Goal: Transaction & Acquisition: Purchase product/service

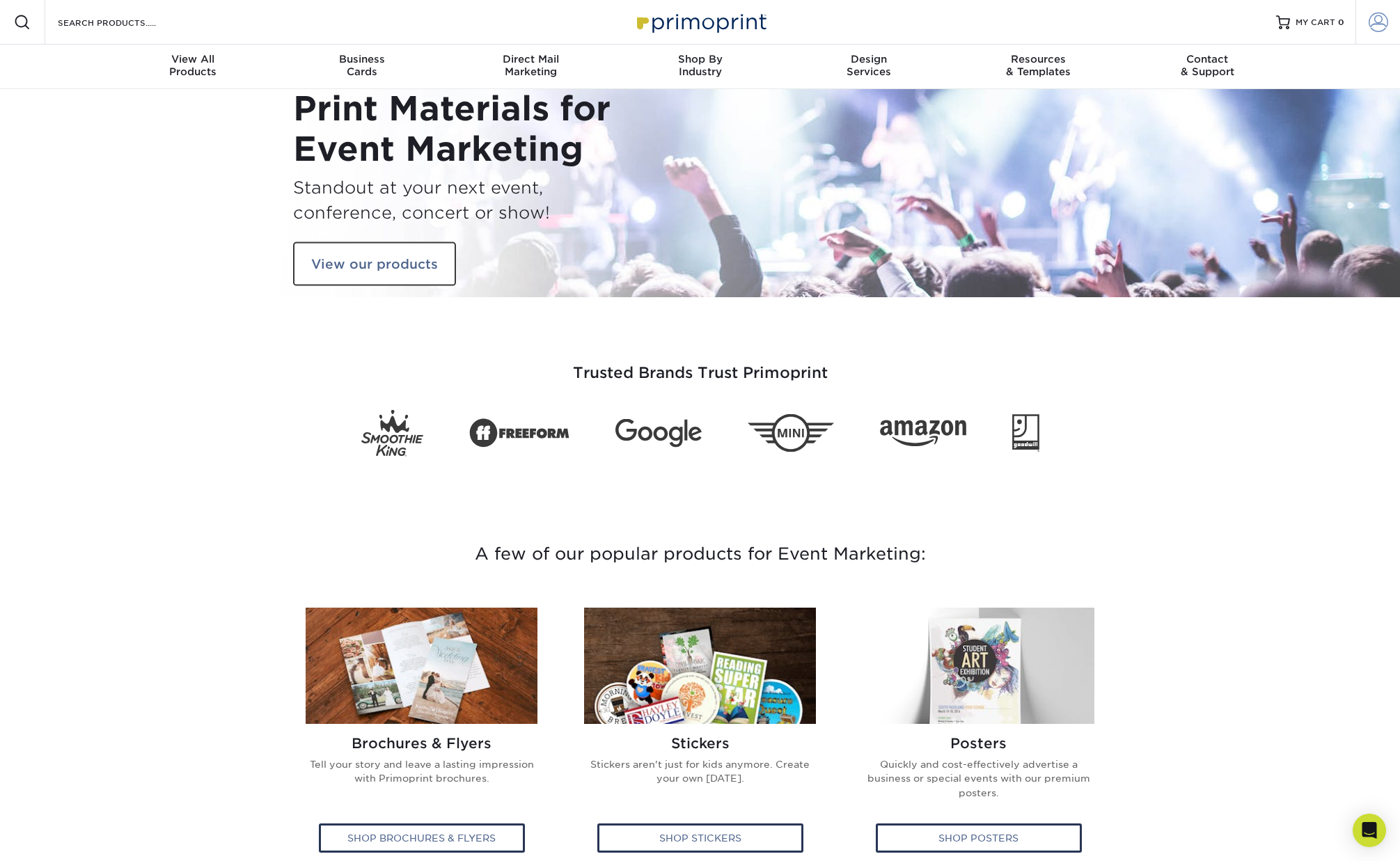
type input "[PERSON_NAME][EMAIL_ADDRESS][DOMAIN_NAME]"
click at [1380, 27] on span at bounding box center [1379, 23] width 20 height 20
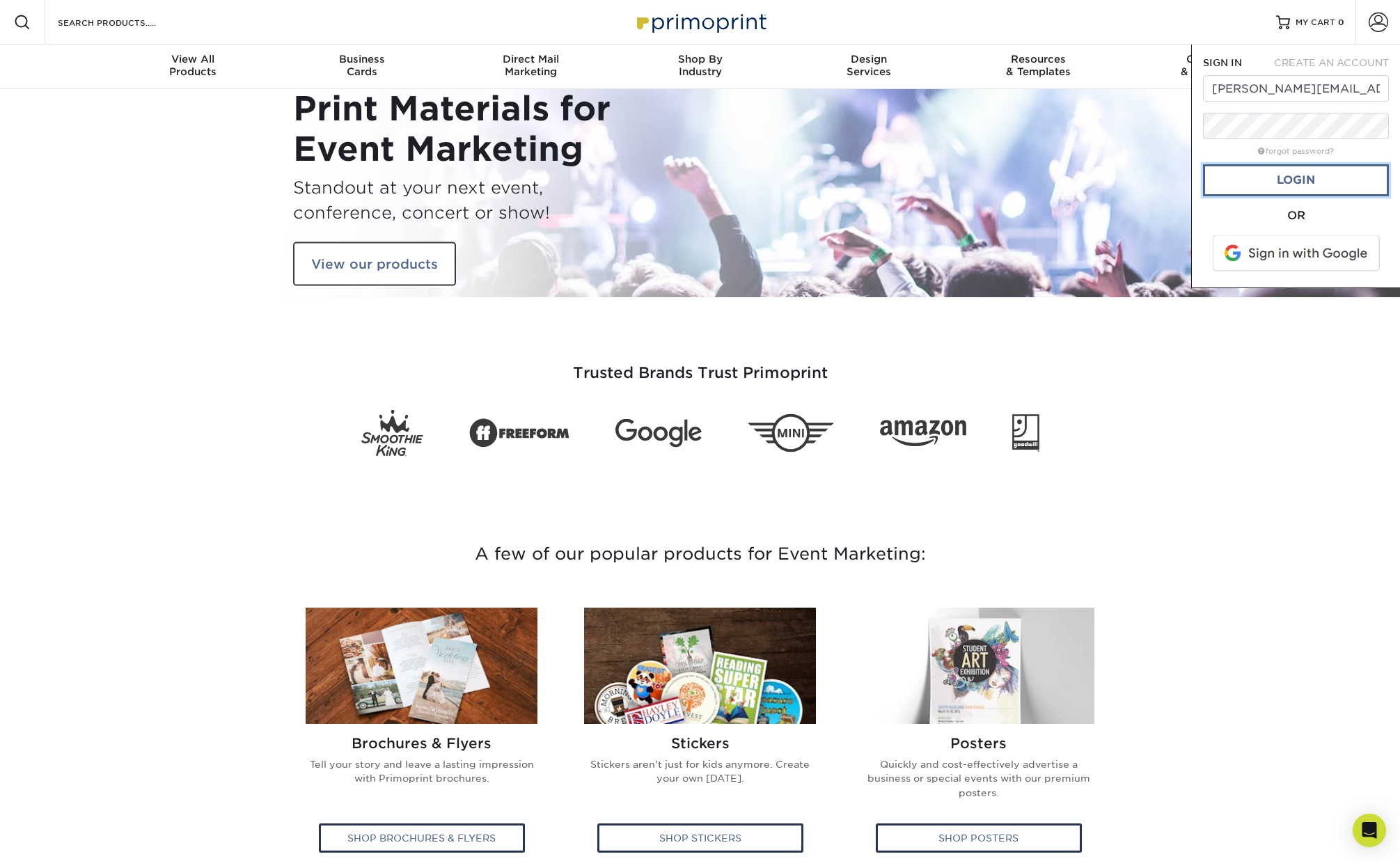
click at [1316, 183] on link "Login" at bounding box center [1296, 181] width 186 height 32
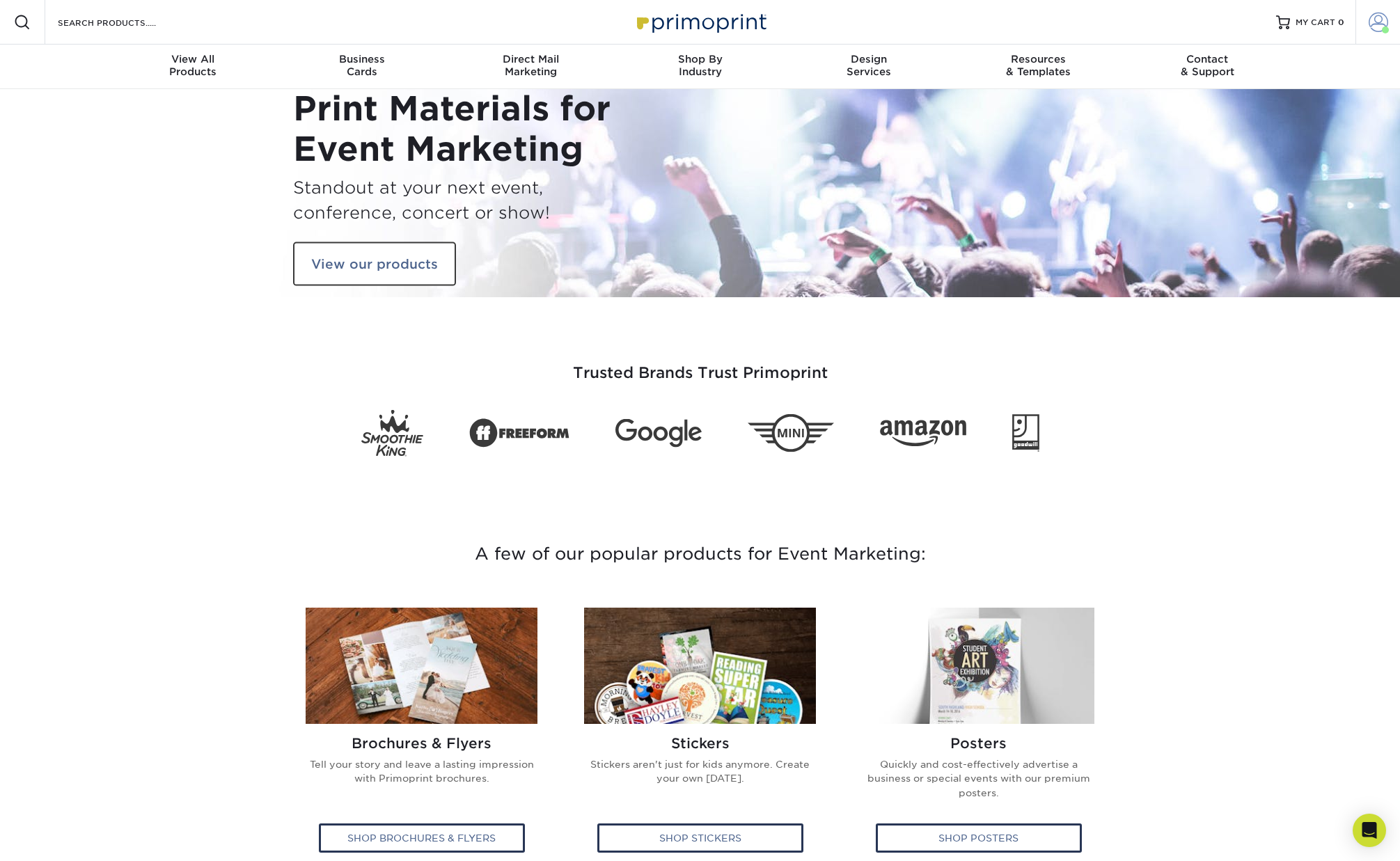
click at [1379, 27] on span at bounding box center [1379, 23] width 20 height 20
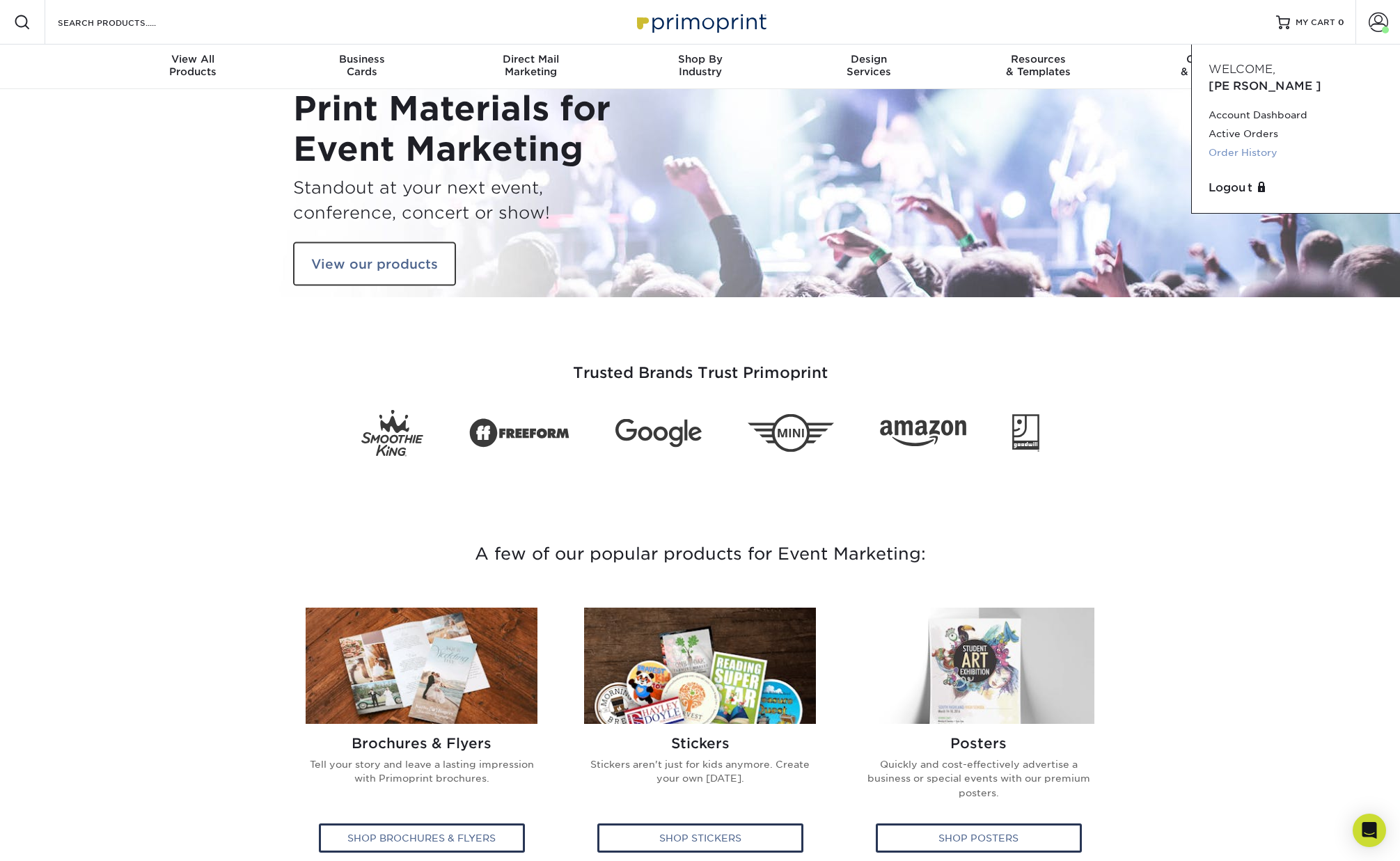
click at [1246, 144] on link "Order History" at bounding box center [1296, 153] width 175 height 19
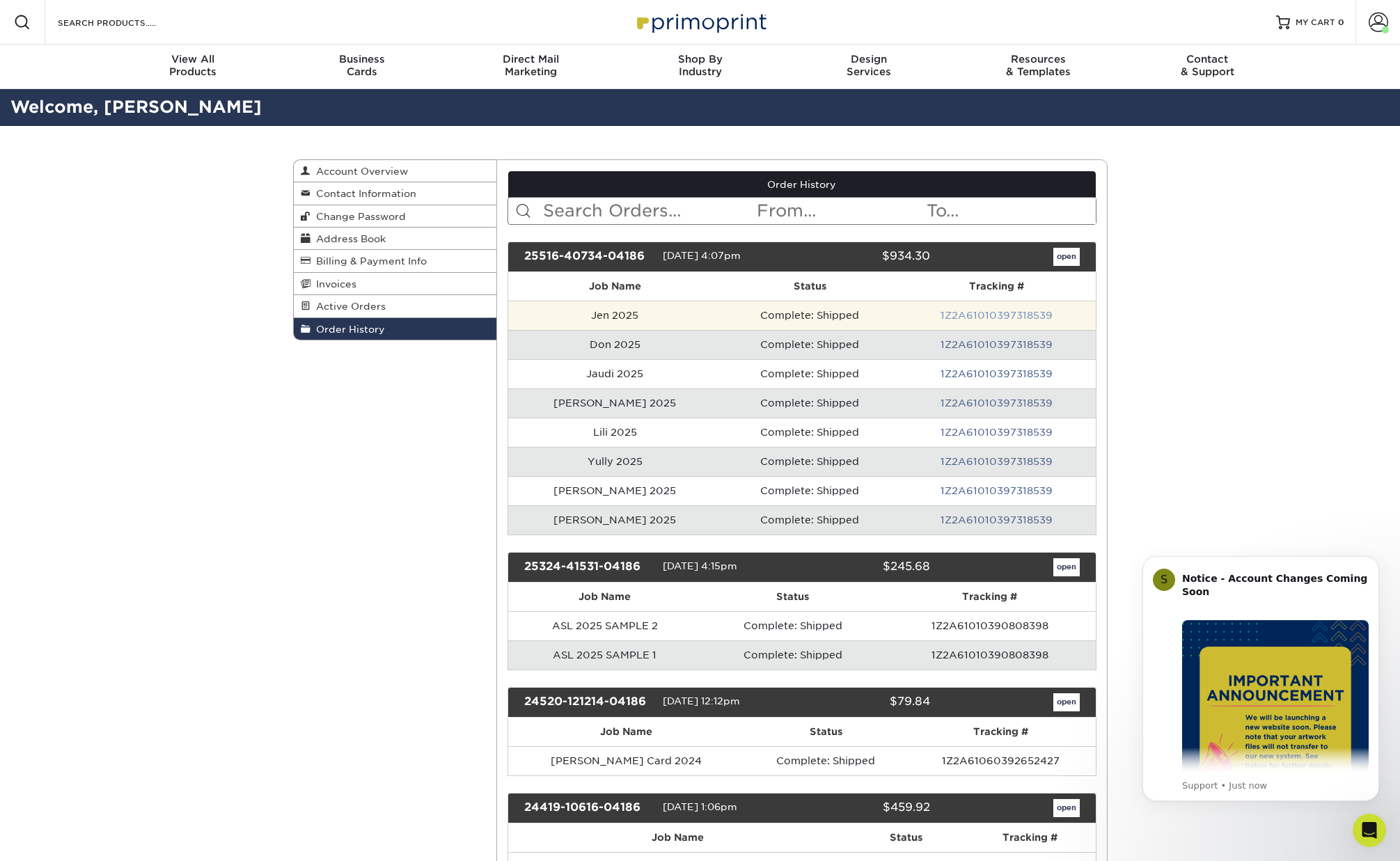
click at [941, 312] on link "1Z2A61010397318539" at bounding box center [996, 314] width 112 height 11
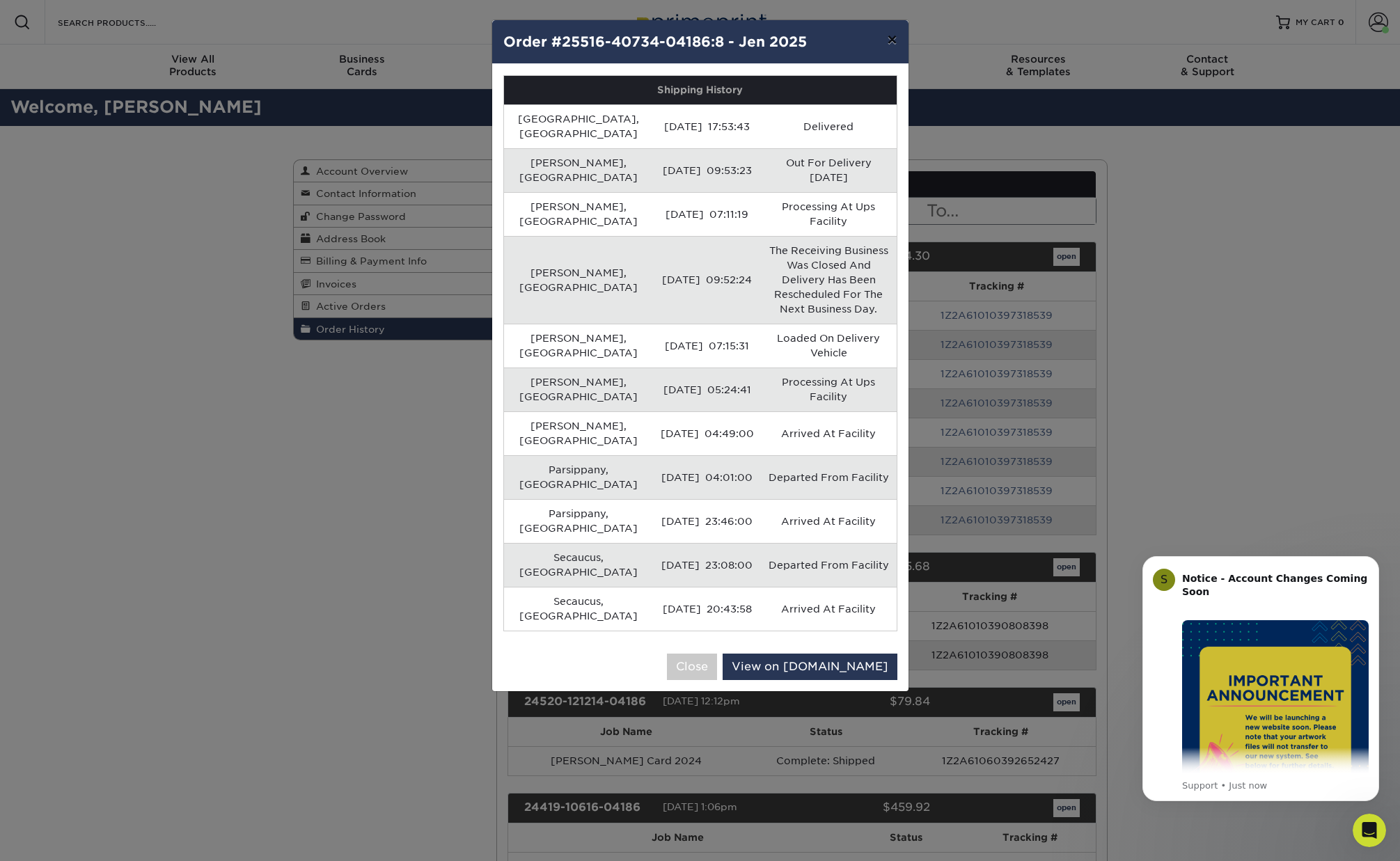
click at [890, 39] on button "×" at bounding box center [892, 39] width 32 height 39
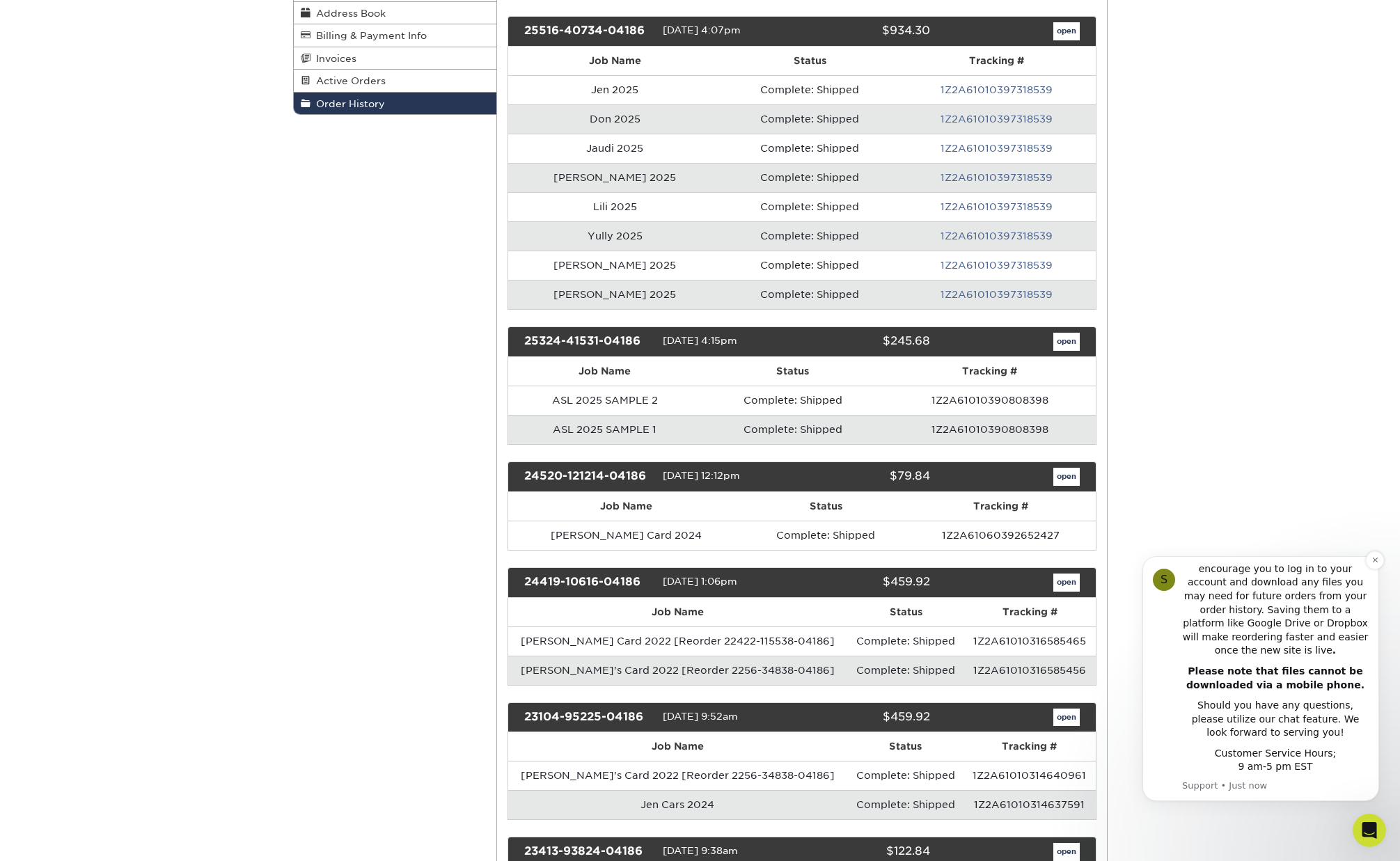
scroll to position [333, 0]
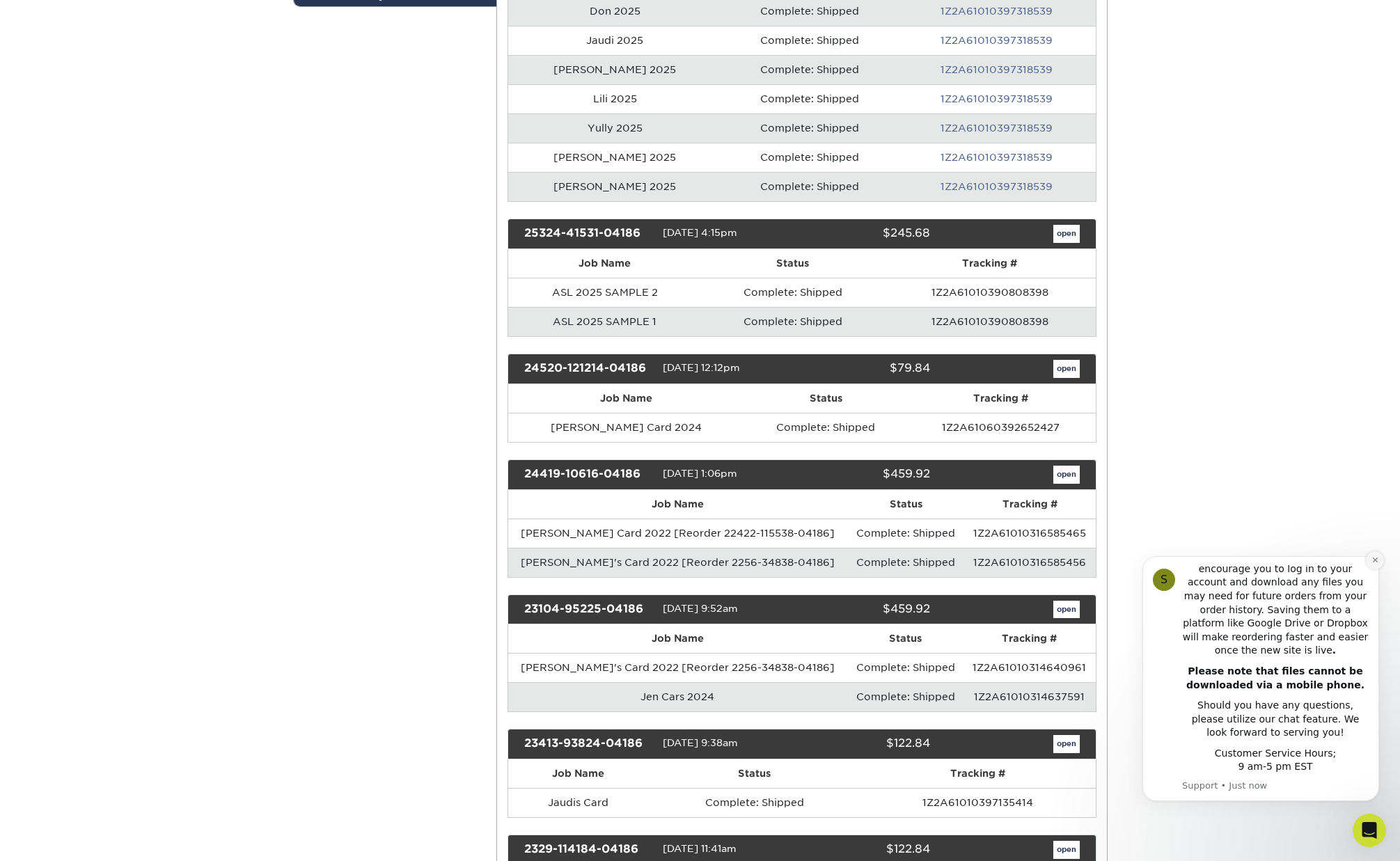
click at [1376, 559] on icon "Dismiss notification" at bounding box center [1376, 560] width 8 height 8
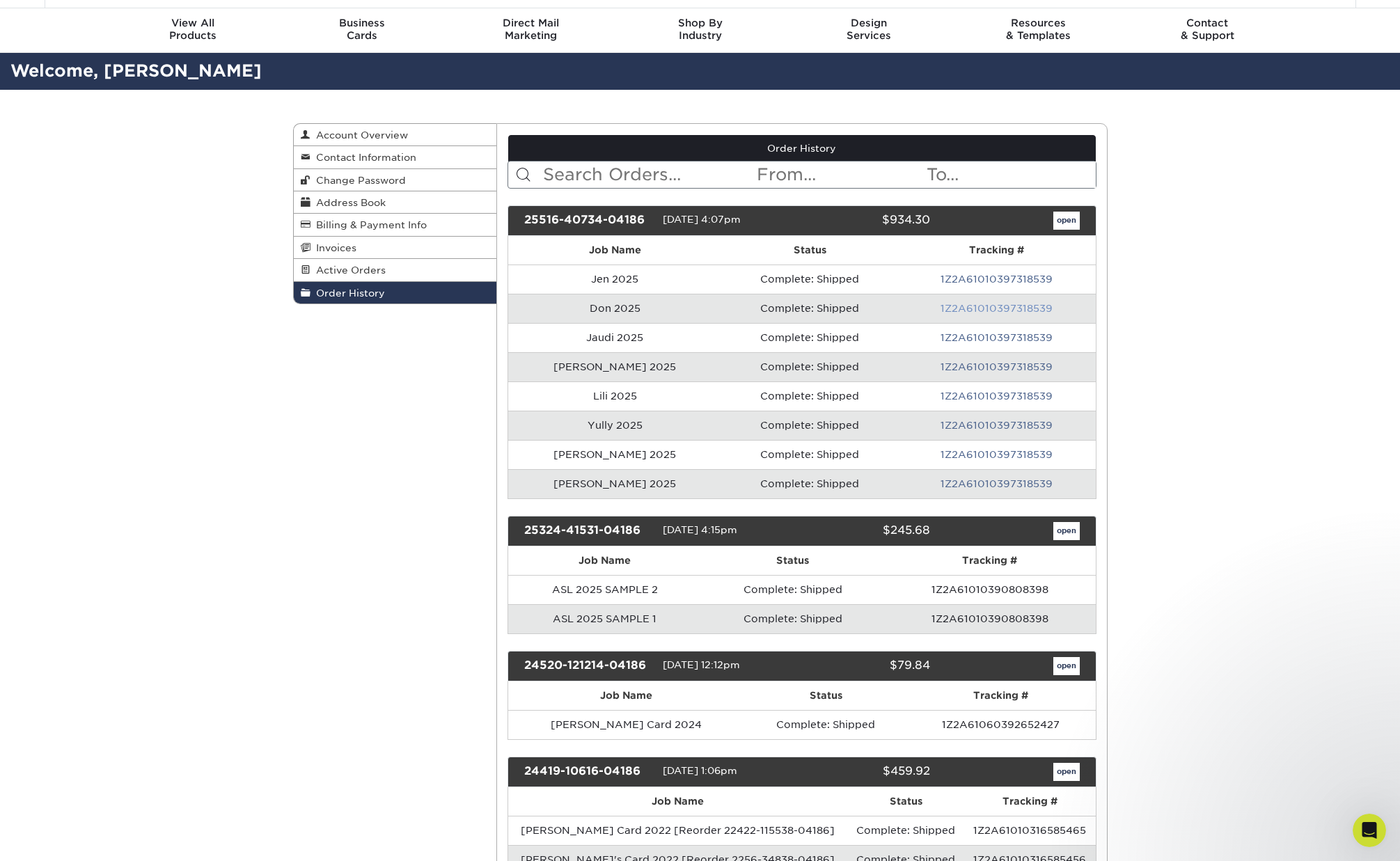
scroll to position [0, 0]
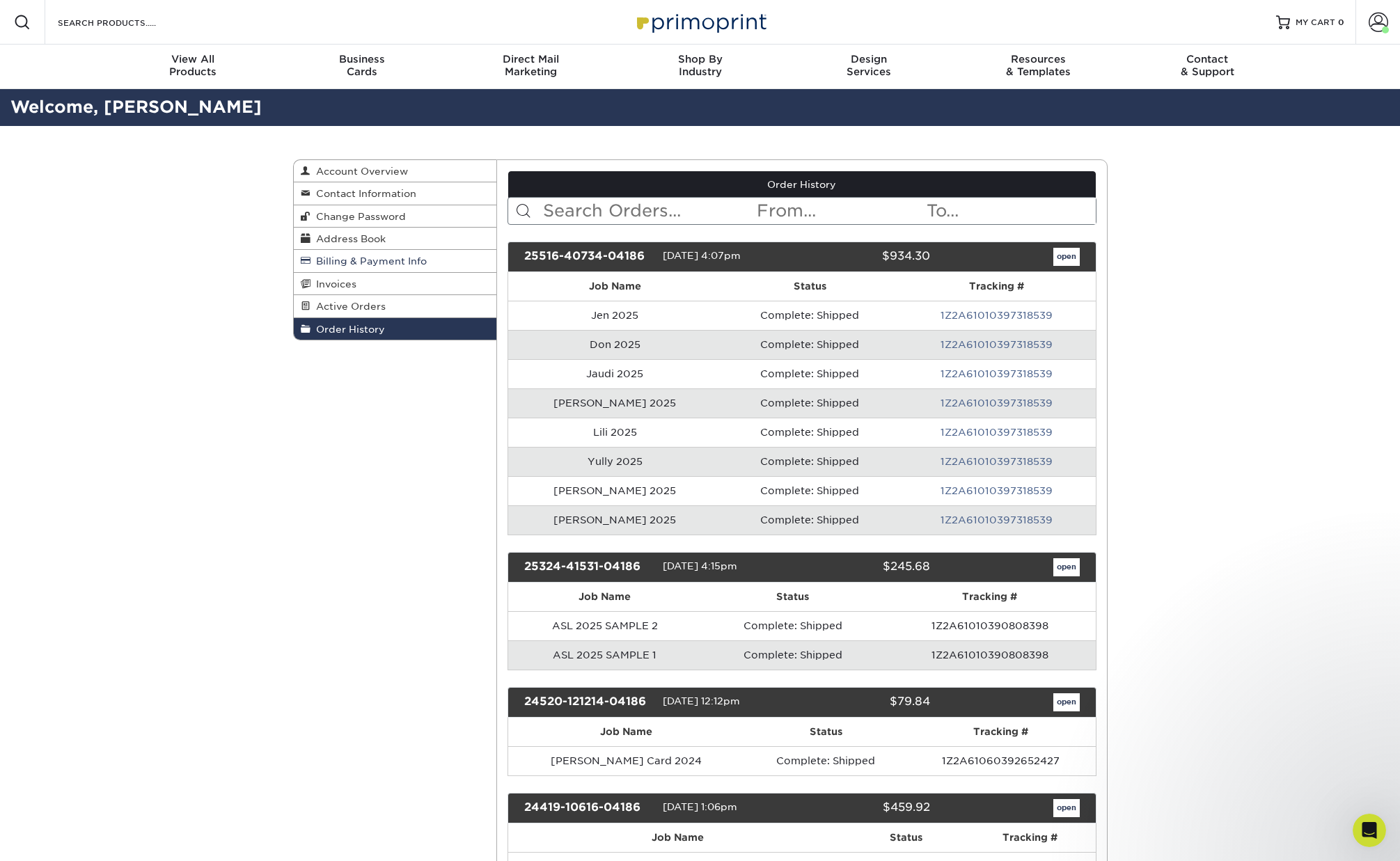
click at [332, 256] on span "Billing & Payment Info" at bounding box center [368, 261] width 116 height 11
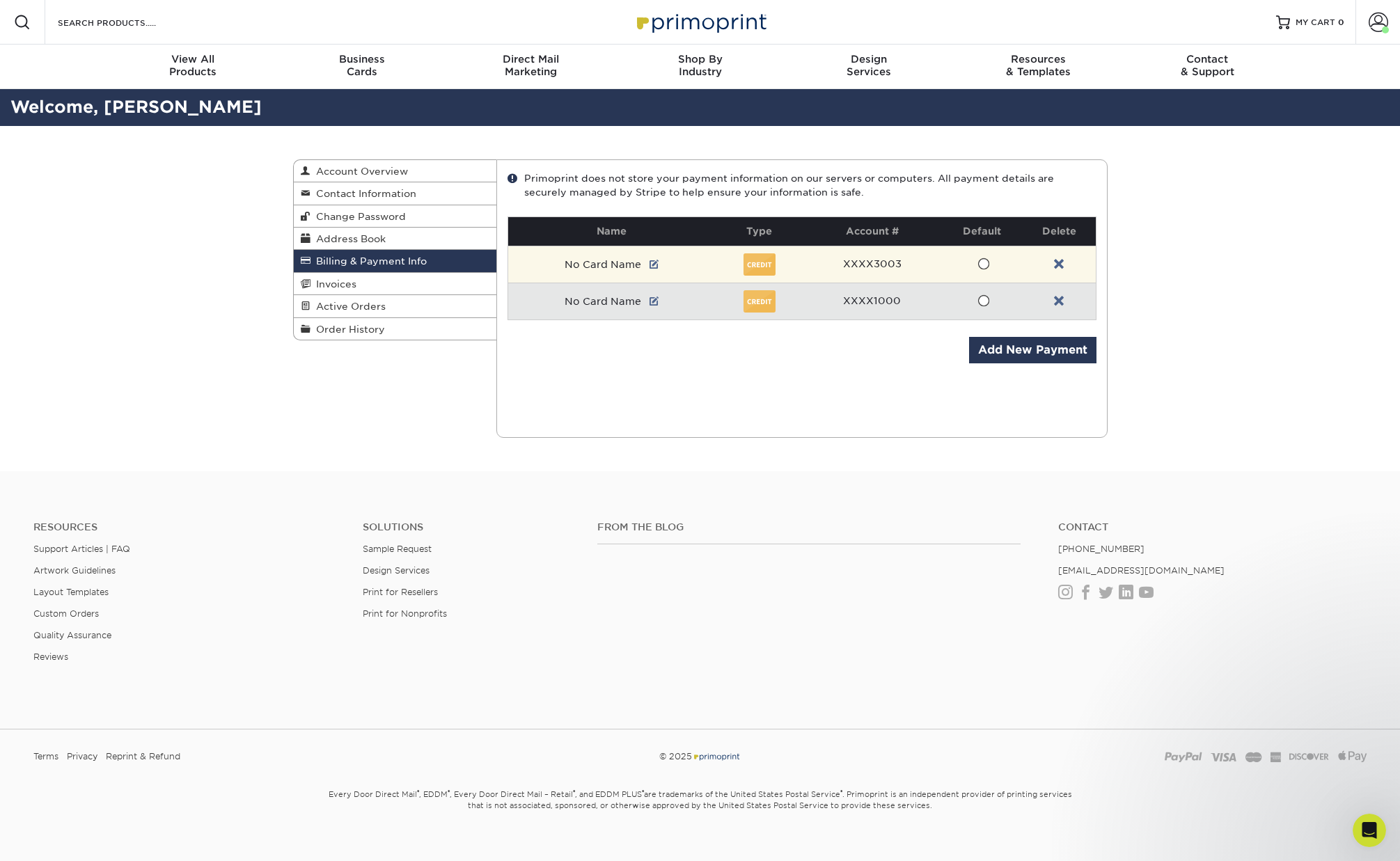
click at [987, 263] on span at bounding box center [983, 264] width 12 height 13
click at [0, 0] on input "radio" at bounding box center [0, 0] width 0 height 0
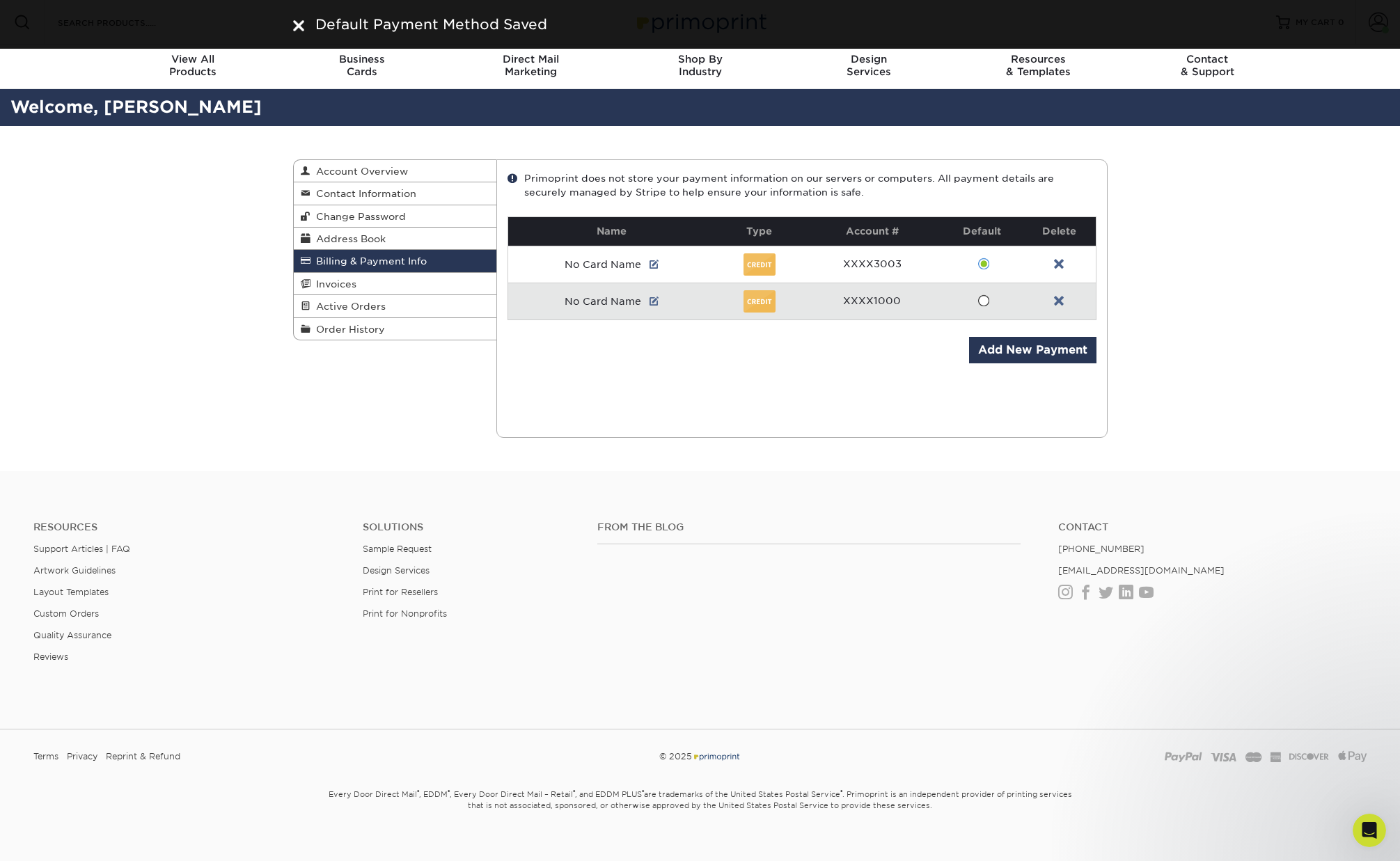
click at [981, 299] on span at bounding box center [983, 301] width 12 height 13
click at [0, 0] on input "radio" at bounding box center [0, 0] width 0 height 0
click at [879, 377] on div "Current Orders 0 Active 0 Missing Files" at bounding box center [802, 299] width 611 height 279
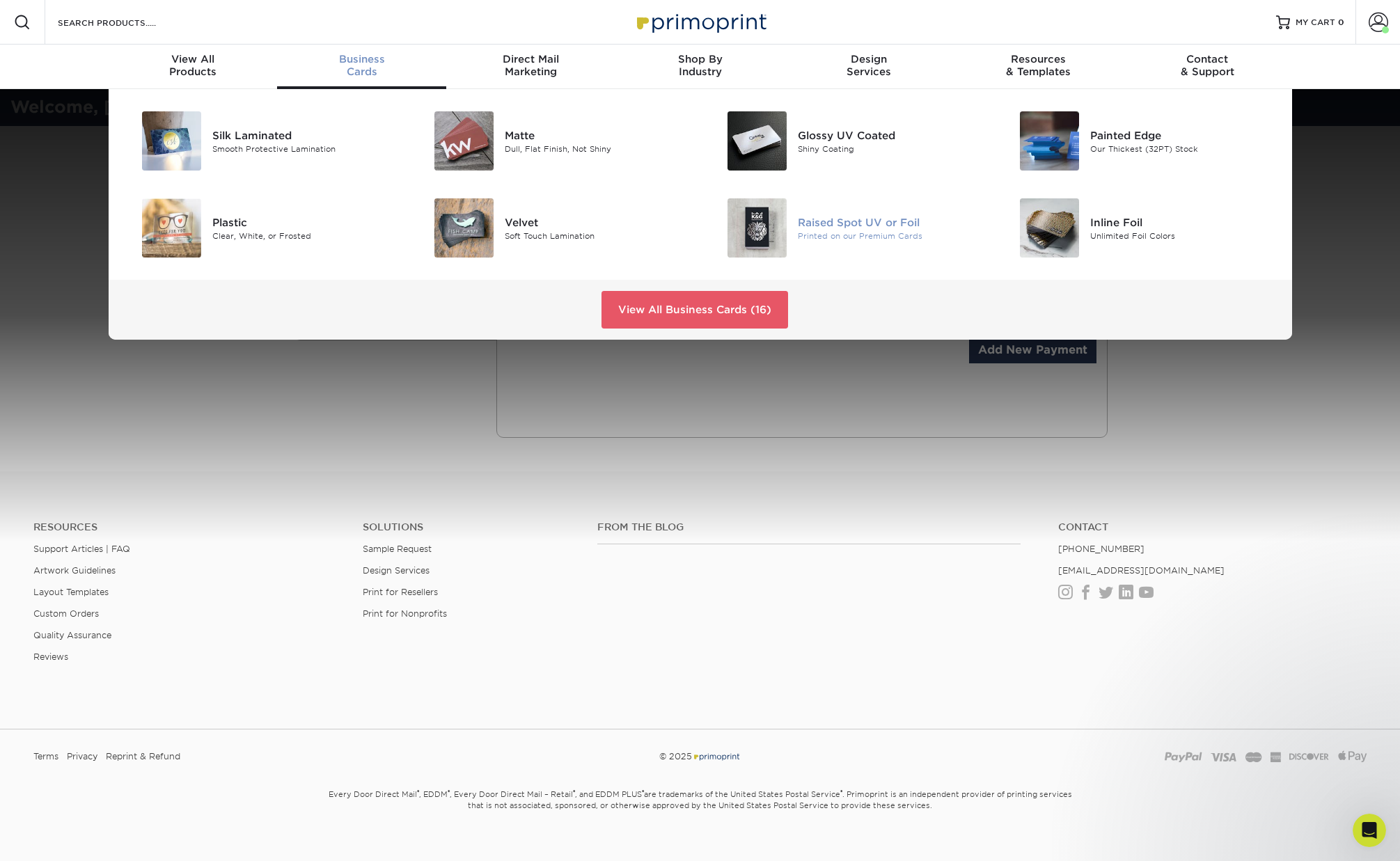
click at [878, 226] on div "Raised Spot UV or Foil" at bounding box center [890, 221] width 185 height 15
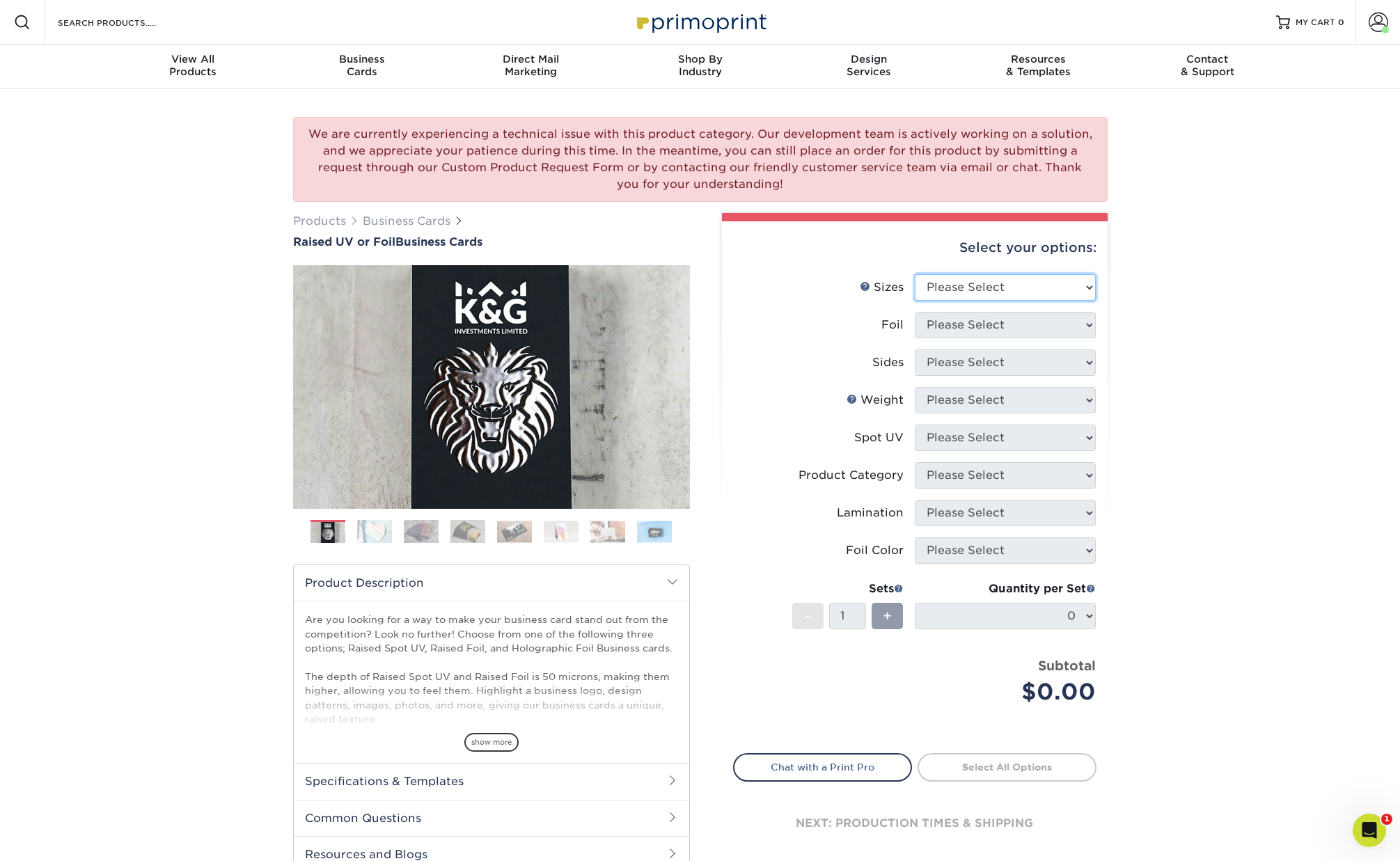
click at [1017, 292] on select "Please Select 2" x 3.5" - Standard" at bounding box center [1005, 288] width 181 height 27
select select "2.00x3.50"
click at [1014, 324] on select "Please Select No Yes" at bounding box center [1005, 324] width 181 height 27
select select "1"
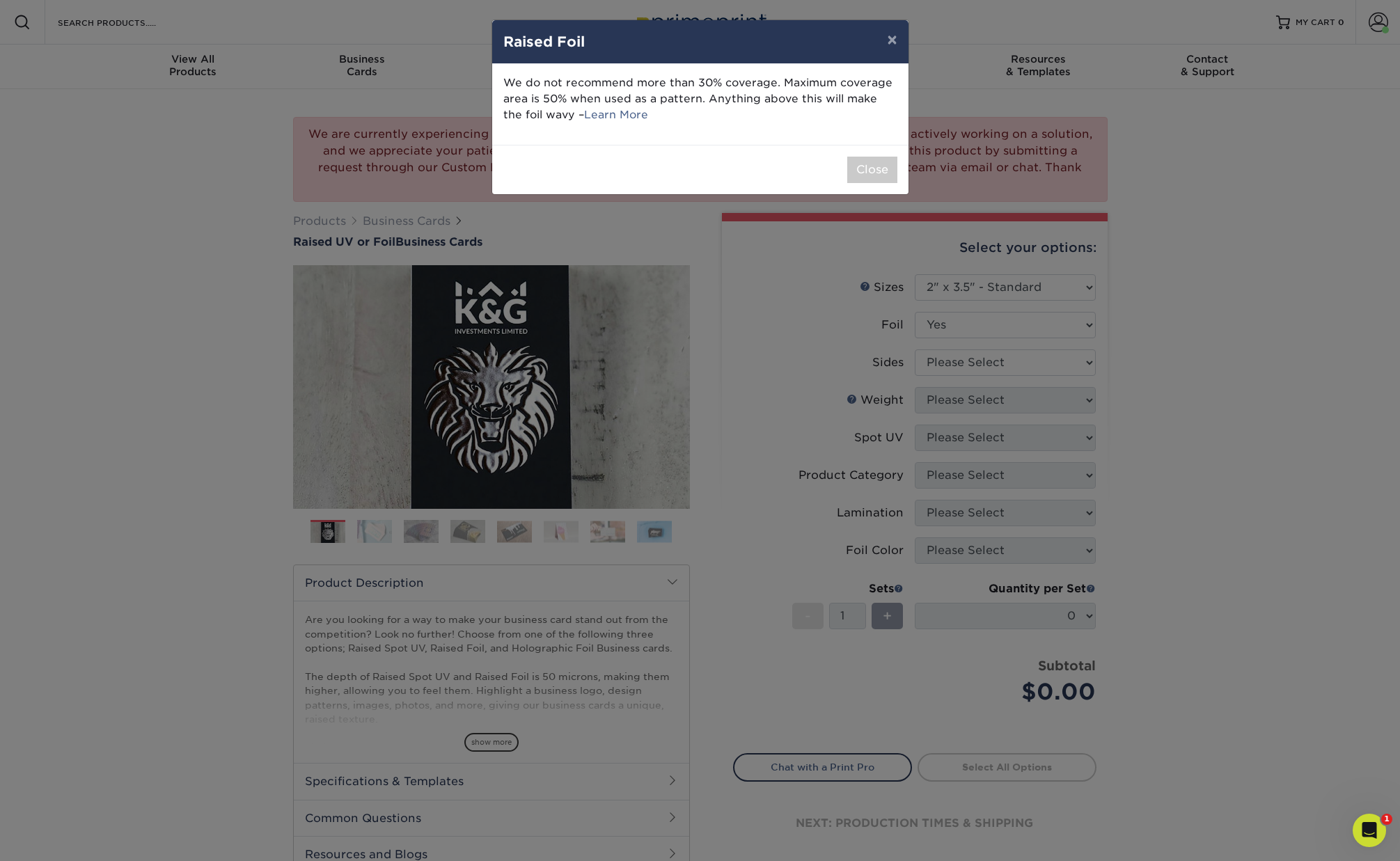
click at [1008, 363] on div "× Raised Foil We do not recommend more than 30% coverage. Maximum coverage area…" at bounding box center [700, 430] width 1400 height 861
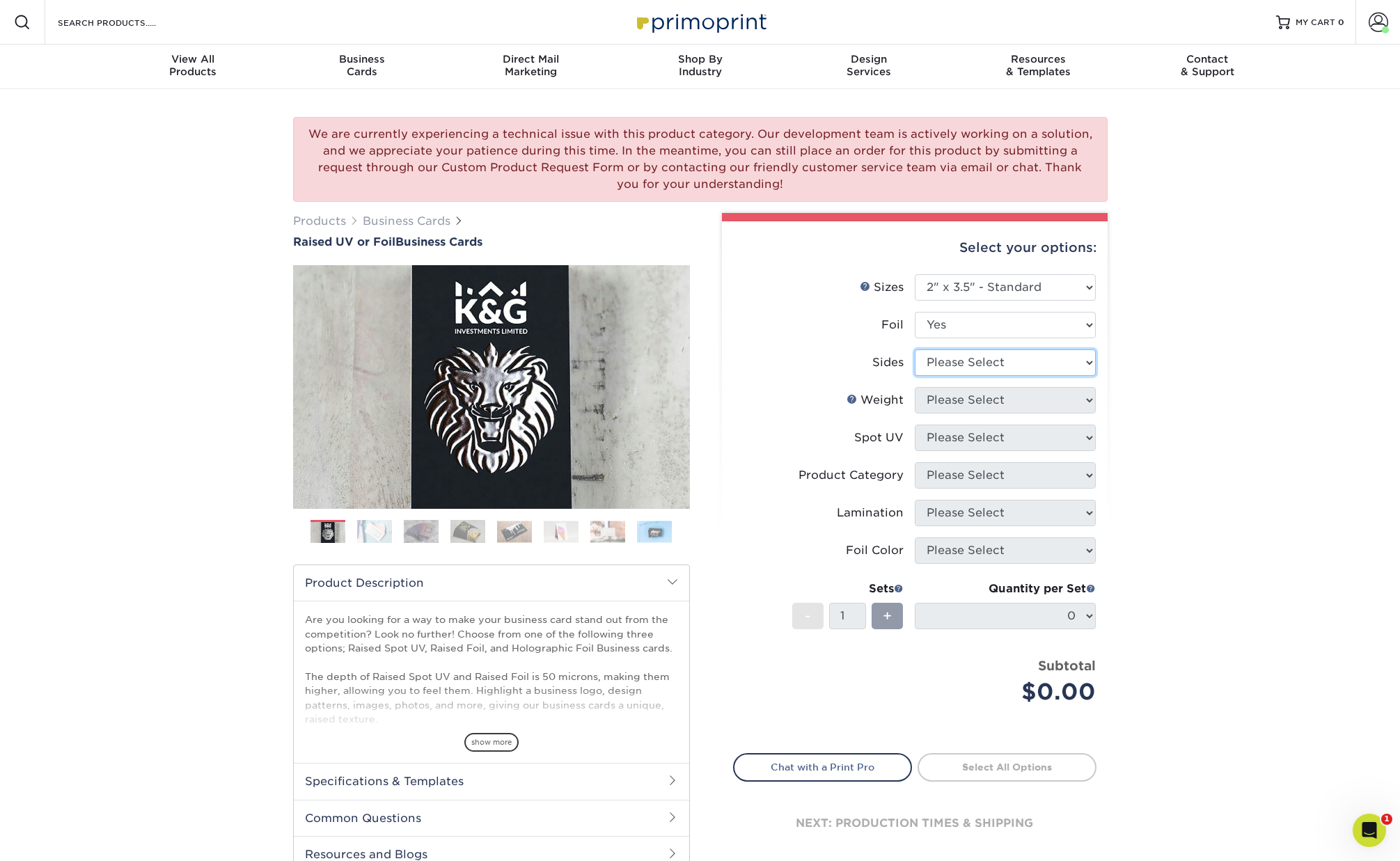
click at [979, 356] on select "Please Select Print Both Sides - Foil Both Sides Print Both Sides - Foil Front …" at bounding box center [1005, 362] width 181 height 27
select select "e9e9dfb3-fba1-4d60-972c-fd9ca5904d33"
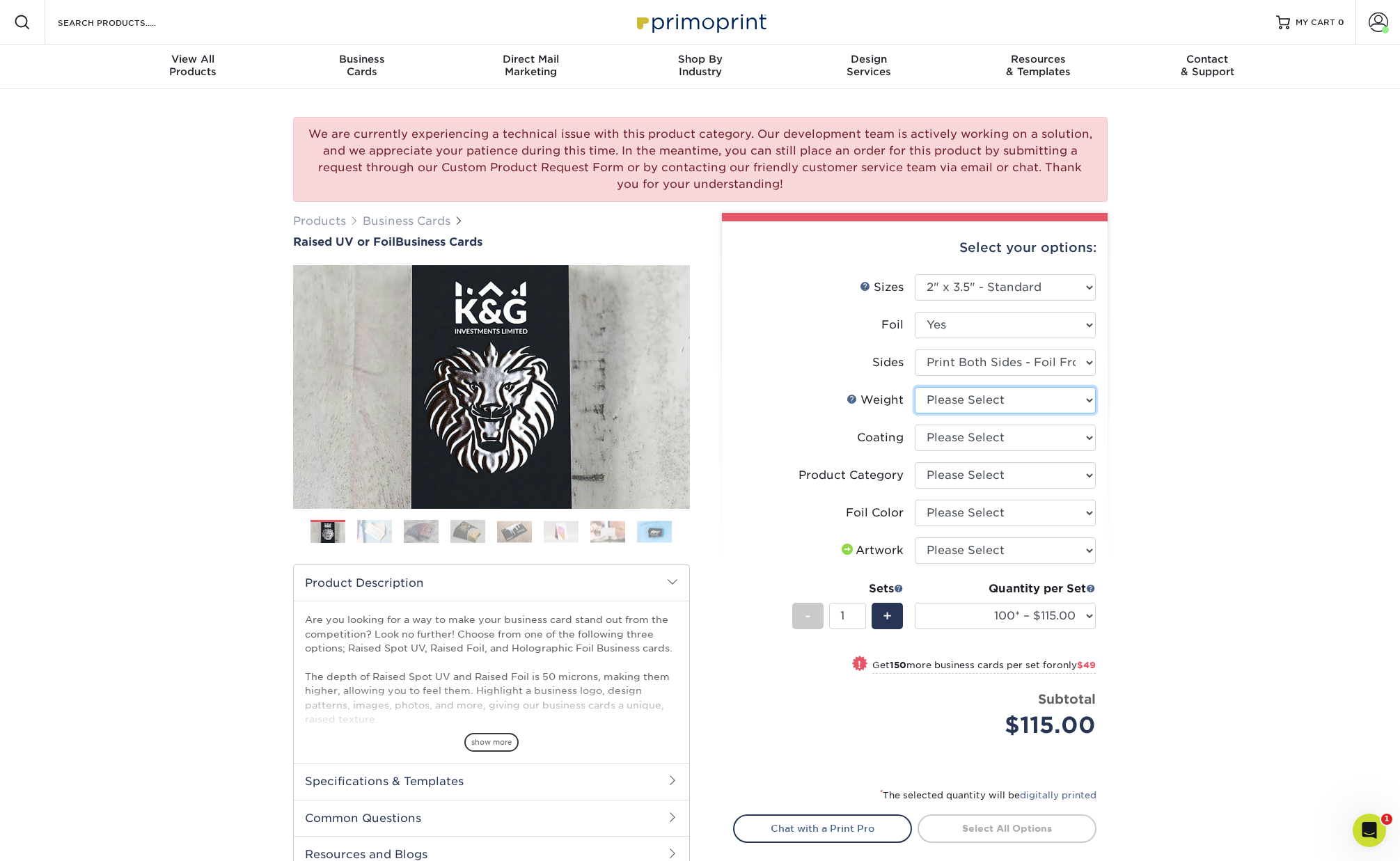
click at [939, 401] on select "Please Select 16PT" at bounding box center [1005, 400] width 181 height 27
select select "16PT"
click at [987, 442] on select at bounding box center [1005, 437] width 181 height 27
click at [1064, 438] on select at bounding box center [1005, 437] width 181 height 27
select select "3e7618de-abca-4bda-9f97-8b9129e913d8"
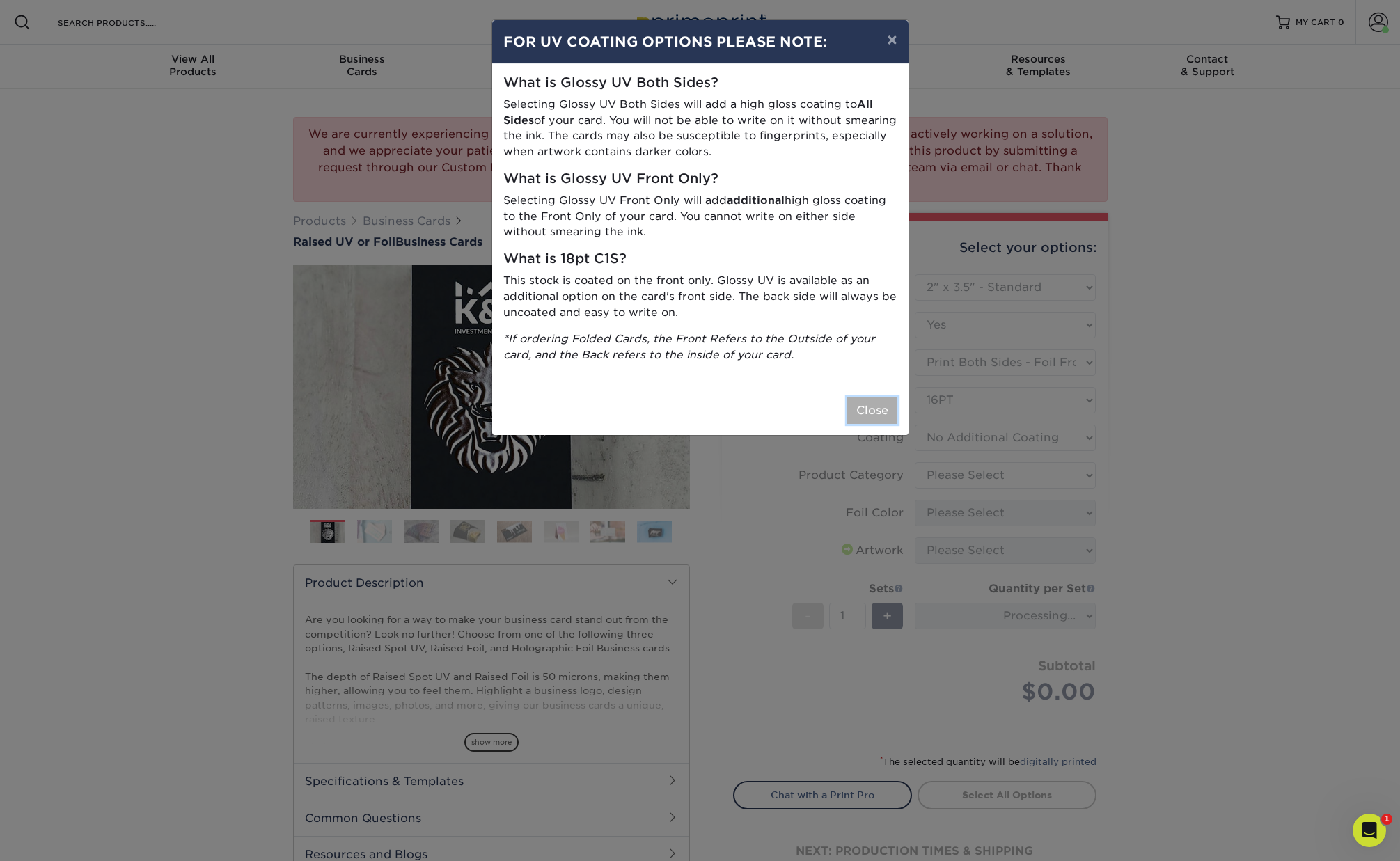
click at [879, 415] on button "Close" at bounding box center [872, 411] width 51 height 27
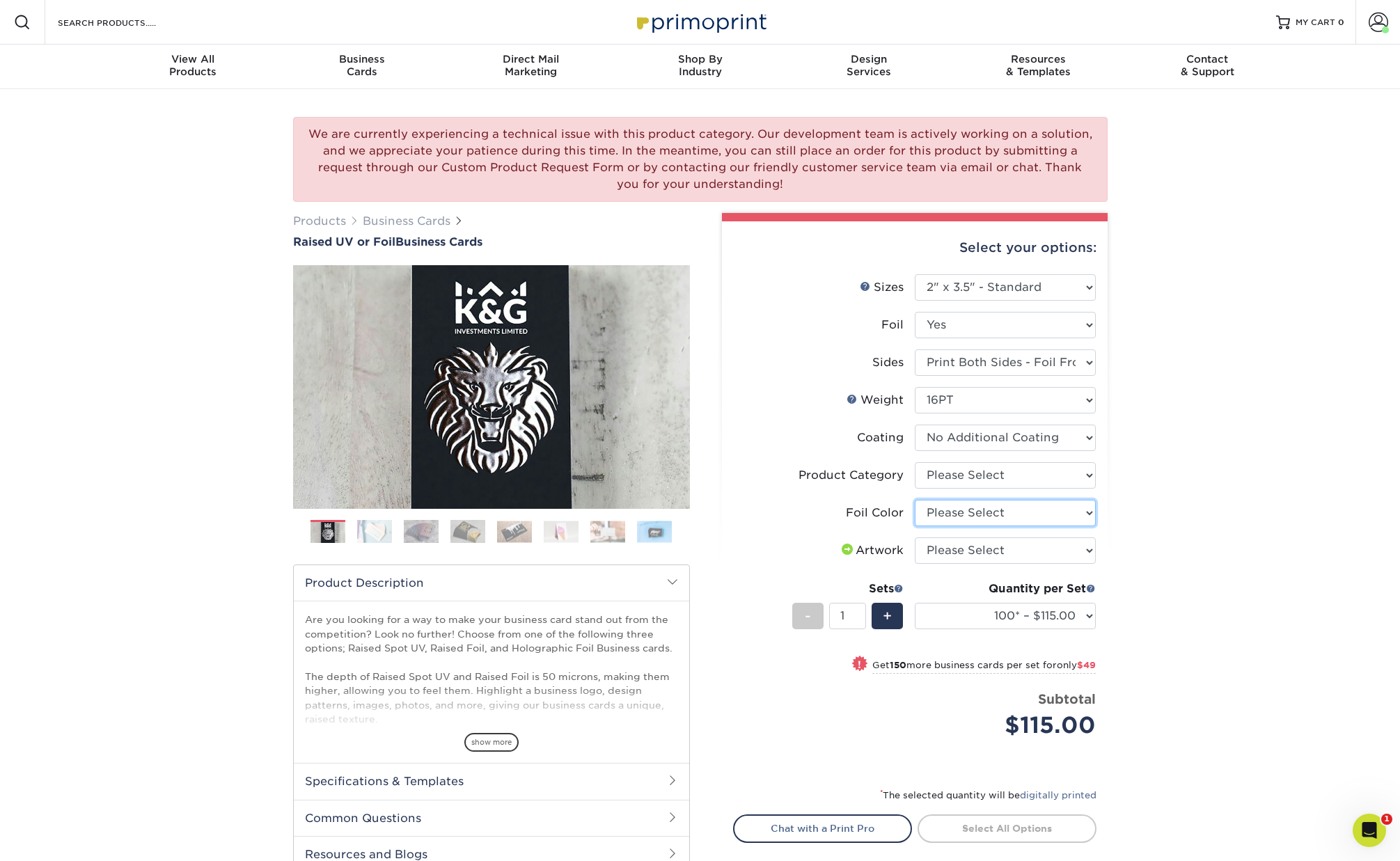
click at [1007, 515] on select "Please Select Silver Foil Gold Foil Holographic Foil" at bounding box center [1005, 513] width 181 height 27
select select "a834dd52-fe06-4ed6-9a86-5bd3c2d02515"
click at [1082, 553] on select "Please Select I will upload files I need a design - $100" at bounding box center [1005, 551] width 181 height 27
select select "upload"
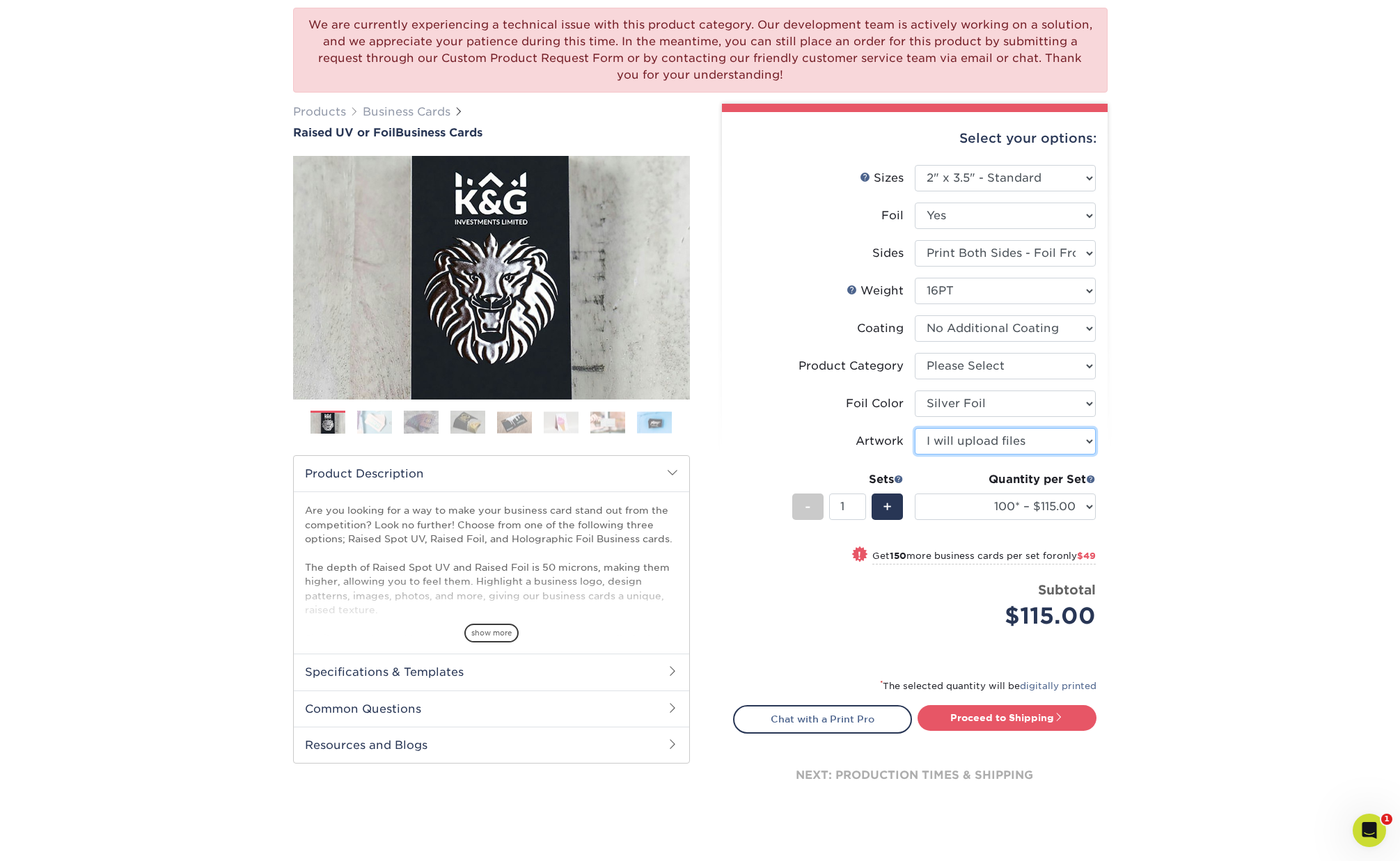
scroll to position [121, 0]
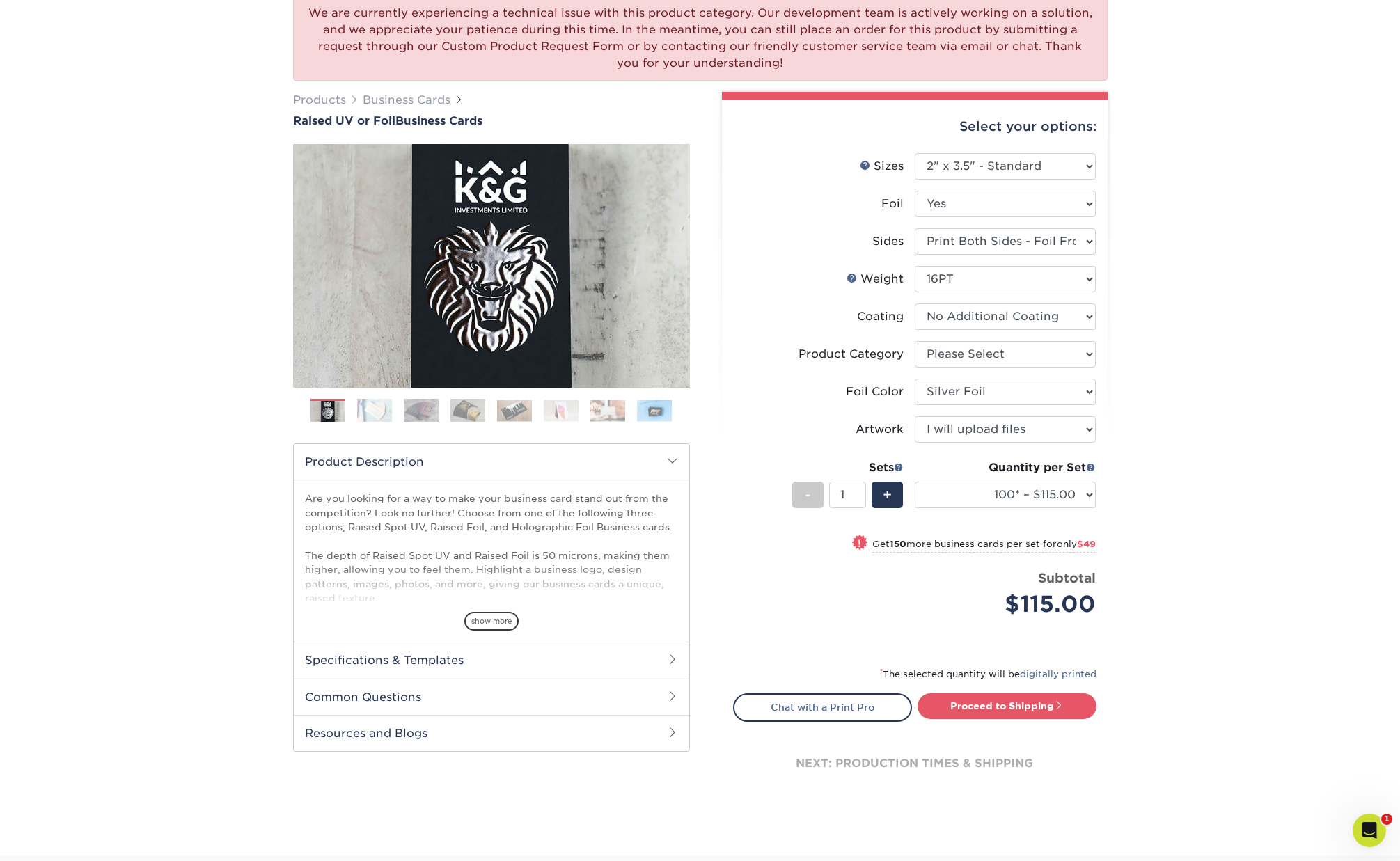
click at [1181, 604] on div "We are currently experiencing a technical issue with this product category. Our…" at bounding box center [700, 412] width 1400 height 888
click at [1056, 495] on select "100* – $115.00 250* – $164.00 500* – $221.00" at bounding box center [1005, 495] width 181 height 27
